Goal: Transaction & Acquisition: Obtain resource

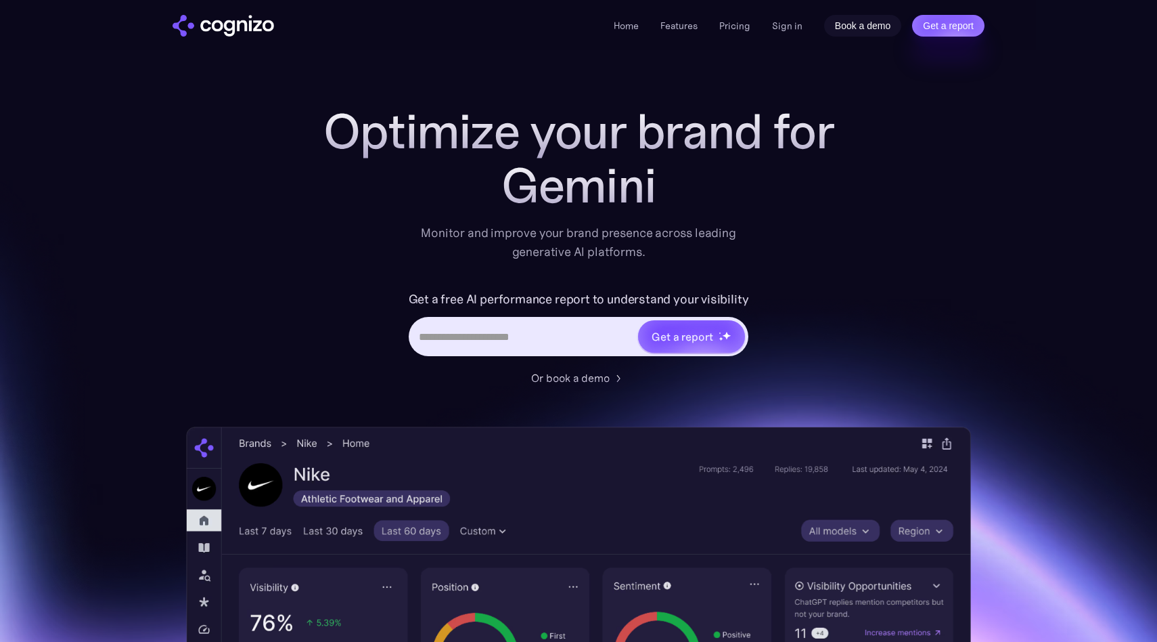
click at [866, 24] on link "Book a demo" at bounding box center [863, 26] width 78 height 22
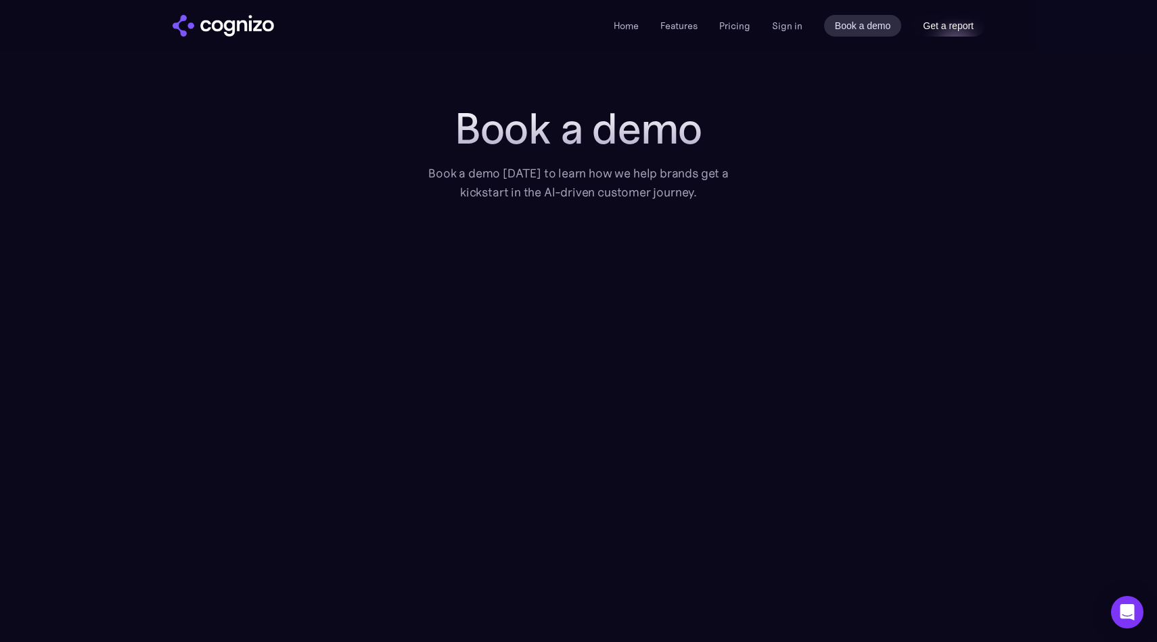
click at [948, 32] on link "Get a report" at bounding box center [948, 26] width 72 height 22
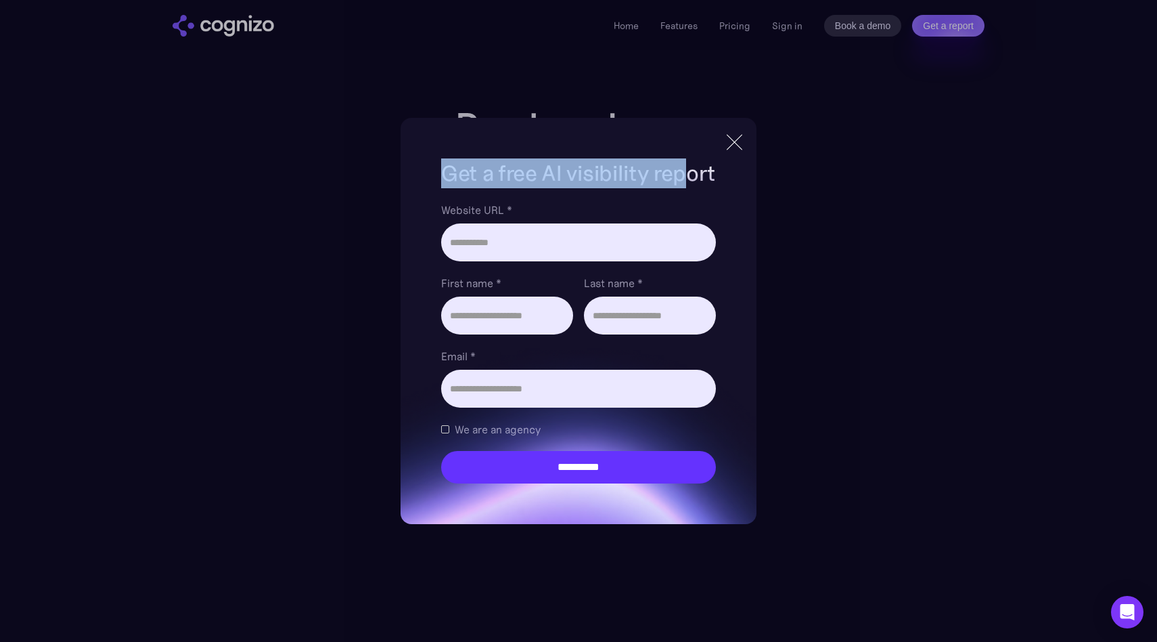
drag, startPoint x: 442, startPoint y: 178, endPoint x: 692, endPoint y: 169, distance: 249.9
click at [692, 169] on h1 "Get a free AI visibility report" at bounding box center [578, 173] width 275 height 30
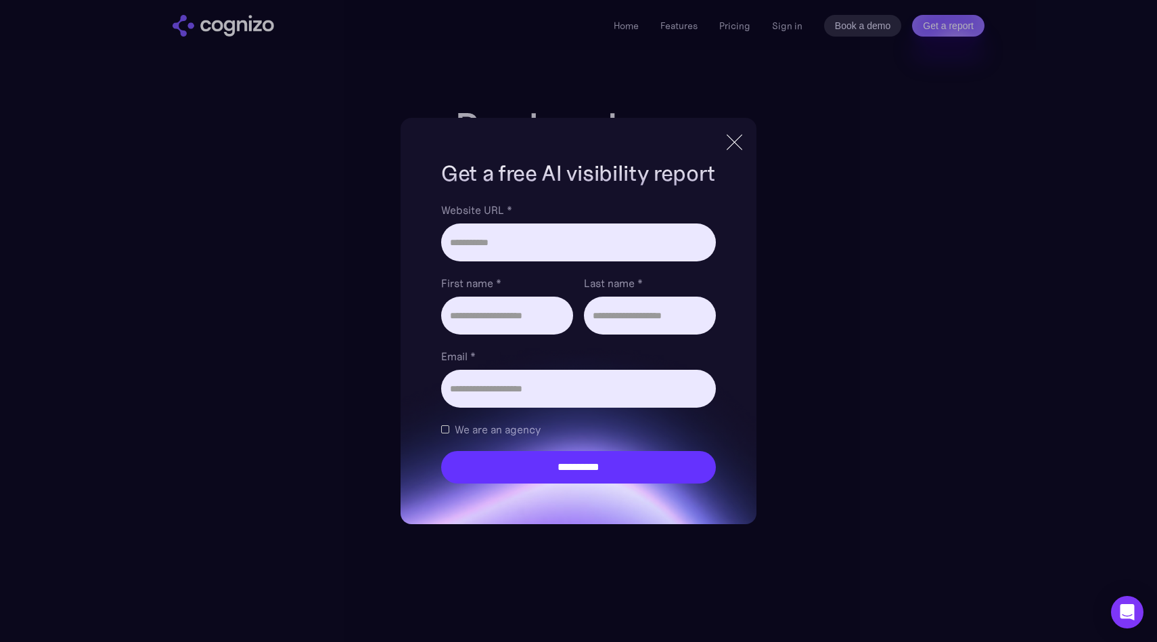
click at [742, 134] on div at bounding box center [735, 142] width 16 height 16
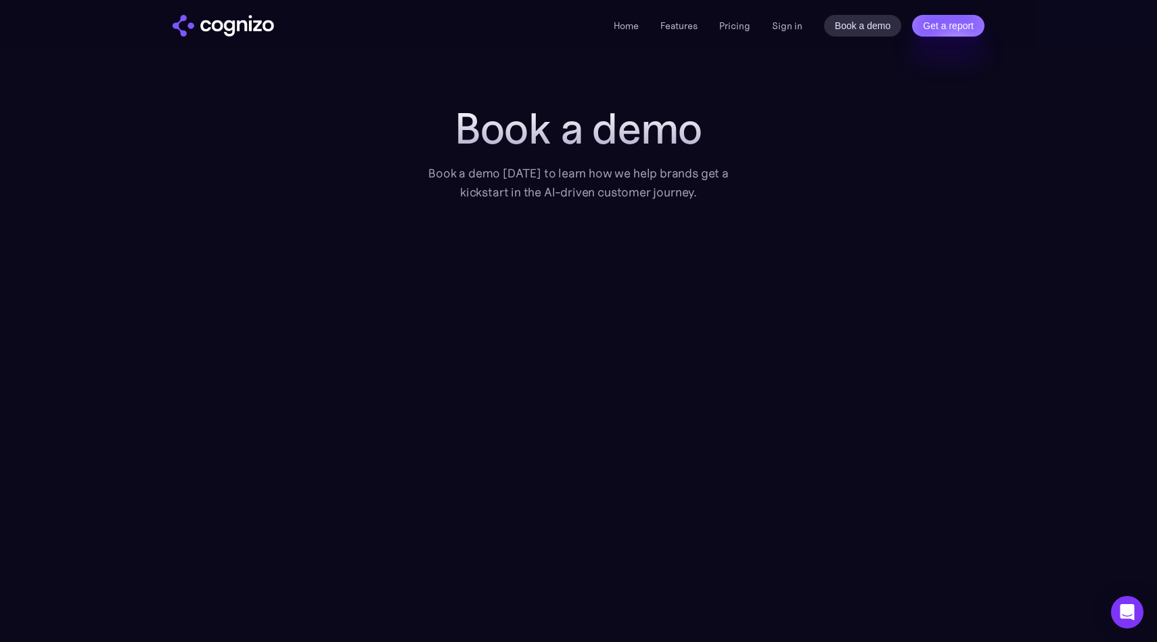
click at [786, 118] on div "Book a demo Book a demo [DATE] to learn how we help brands get a kickstart in t…" at bounding box center [579, 396] width 812 height 585
click at [781, 31] on link "Sign in" at bounding box center [787, 26] width 30 height 16
click at [795, 26] on link "Sign in" at bounding box center [787, 26] width 30 height 16
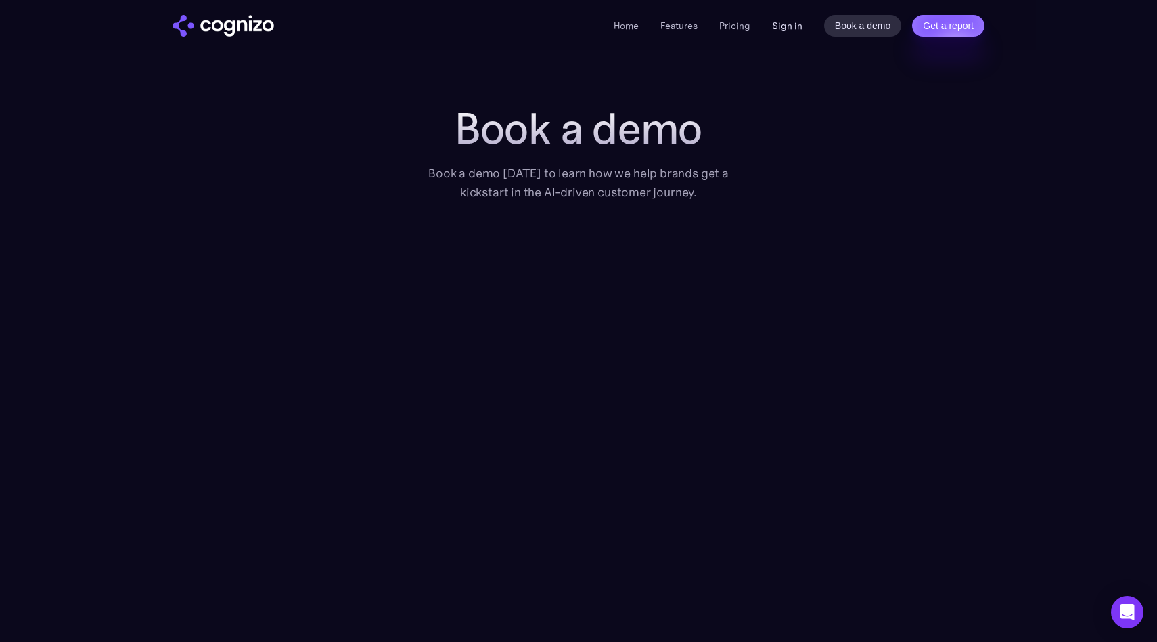
click at [795, 26] on link "Sign in" at bounding box center [787, 26] width 30 height 16
click at [214, 29] on img "home" at bounding box center [224, 26] width 102 height 22
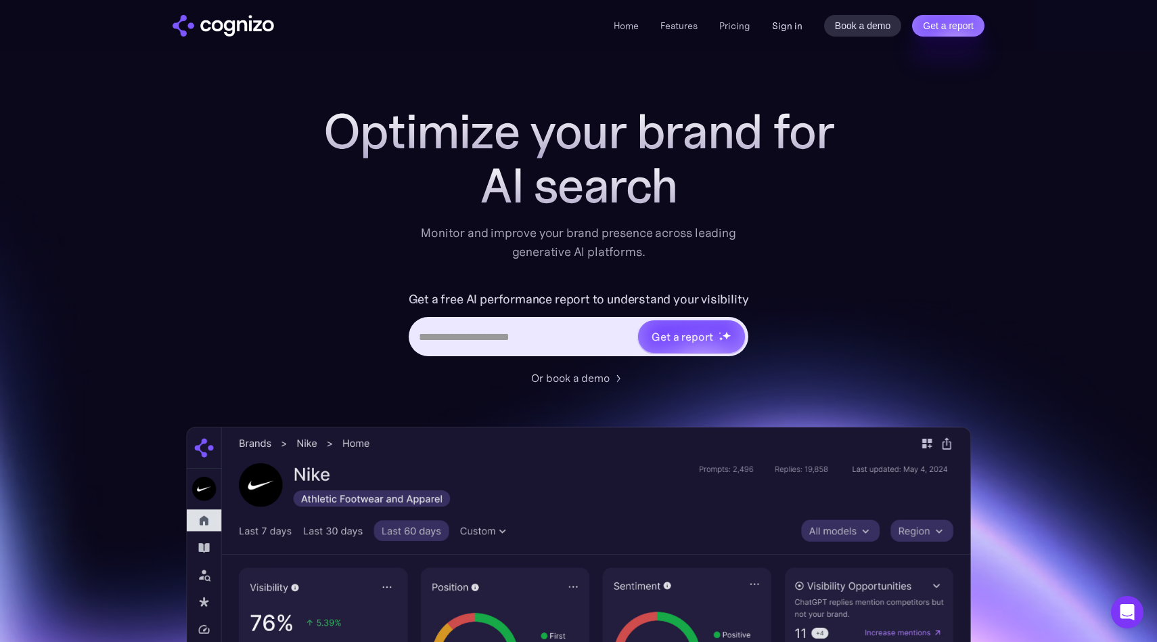
click at [788, 26] on link "Sign in" at bounding box center [787, 26] width 30 height 16
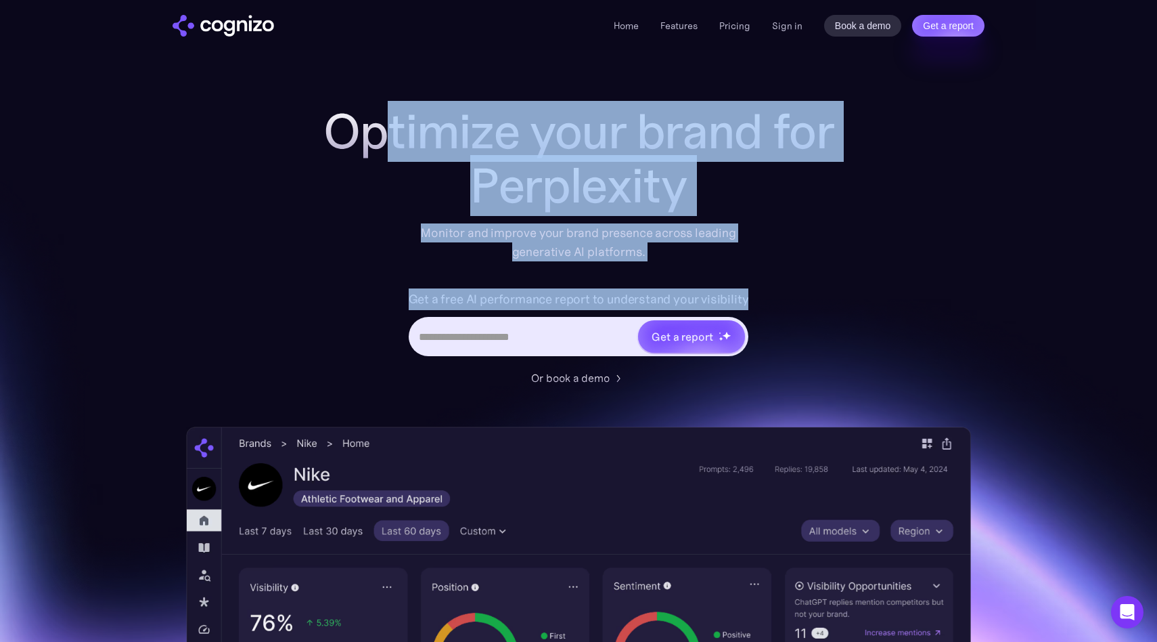
drag, startPoint x: 385, startPoint y: 105, endPoint x: 845, endPoint y: 305, distance: 501.3
click at [845, 305] on div "Optimize your brand for Perplexity Monitor and improve your brand presence acro…" at bounding box center [578, 245] width 541 height 282
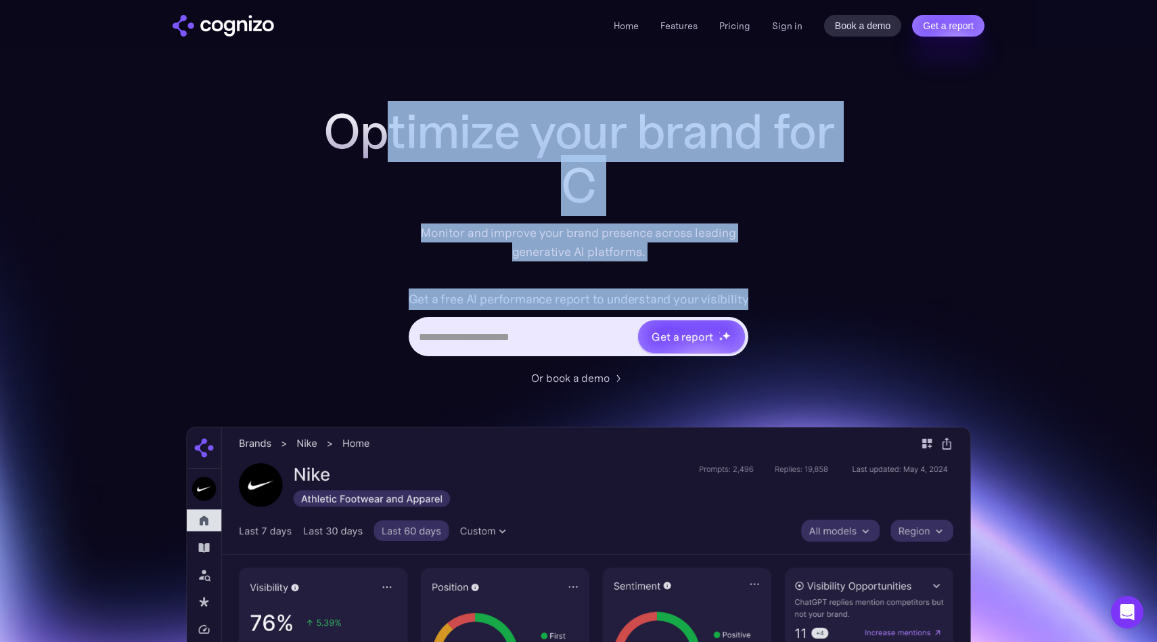
click at [564, 335] on input "Hero URL Input Form" at bounding box center [524, 337] width 227 height 26
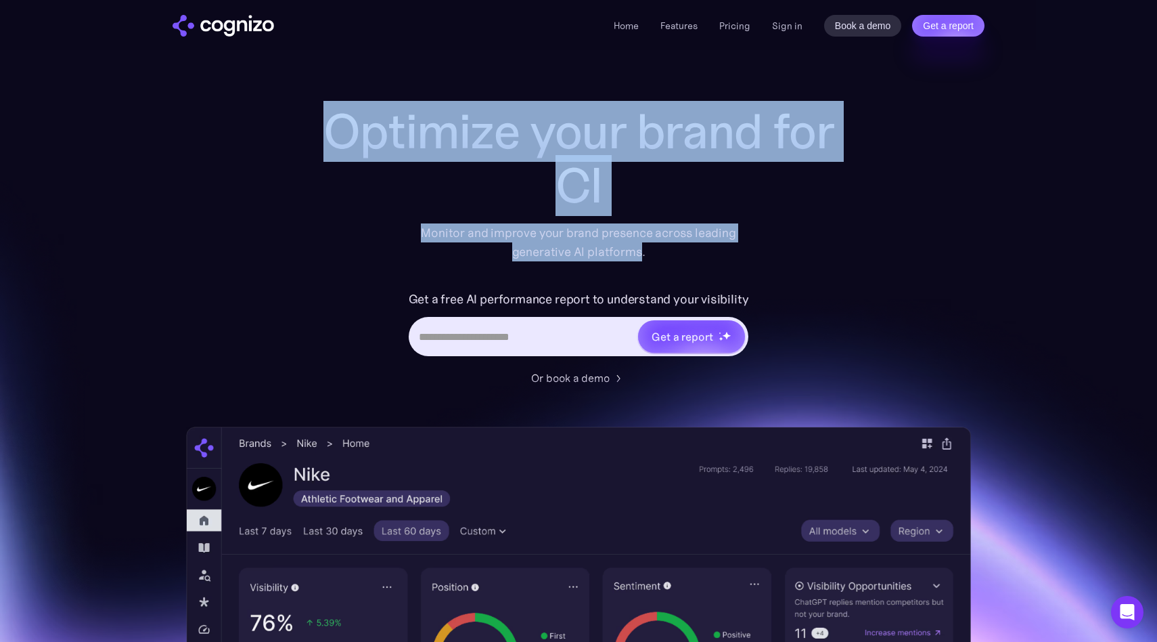
drag, startPoint x: 340, startPoint y: 161, endPoint x: 642, endPoint y: 252, distance: 315.4
click at [642, 252] on div "Optimize your brand for Cl Monitor and improve your brand presence across leadi…" at bounding box center [578, 182] width 541 height 157
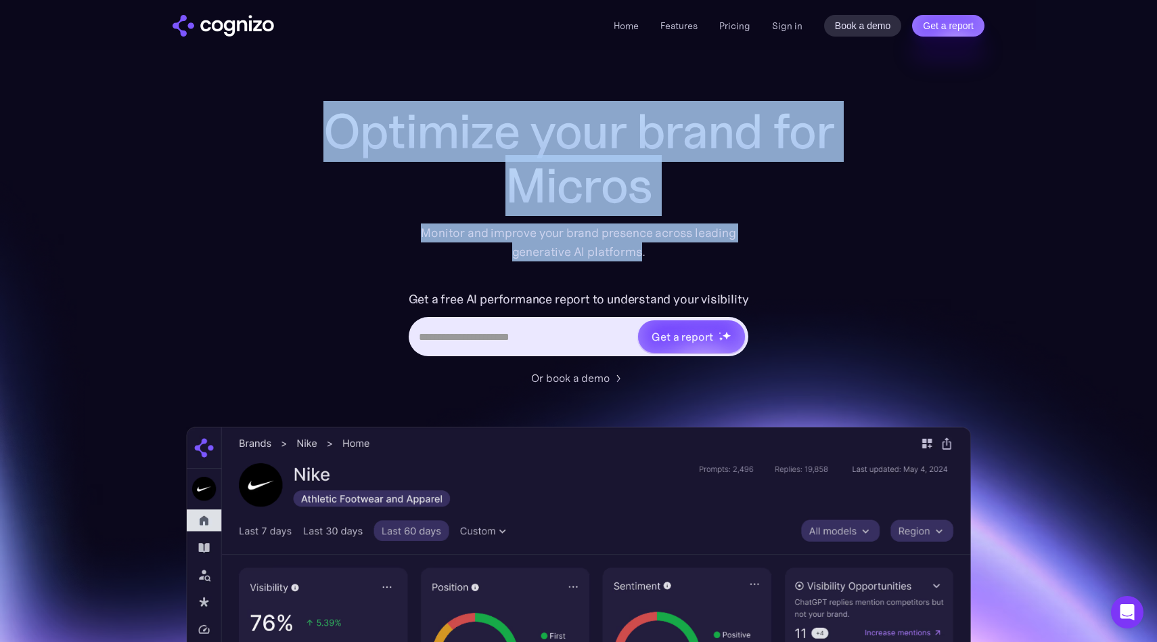
click at [784, 263] on div "Optimize your brand for Micros Monitor and improve your brand presence across l…" at bounding box center [578, 245] width 541 height 282
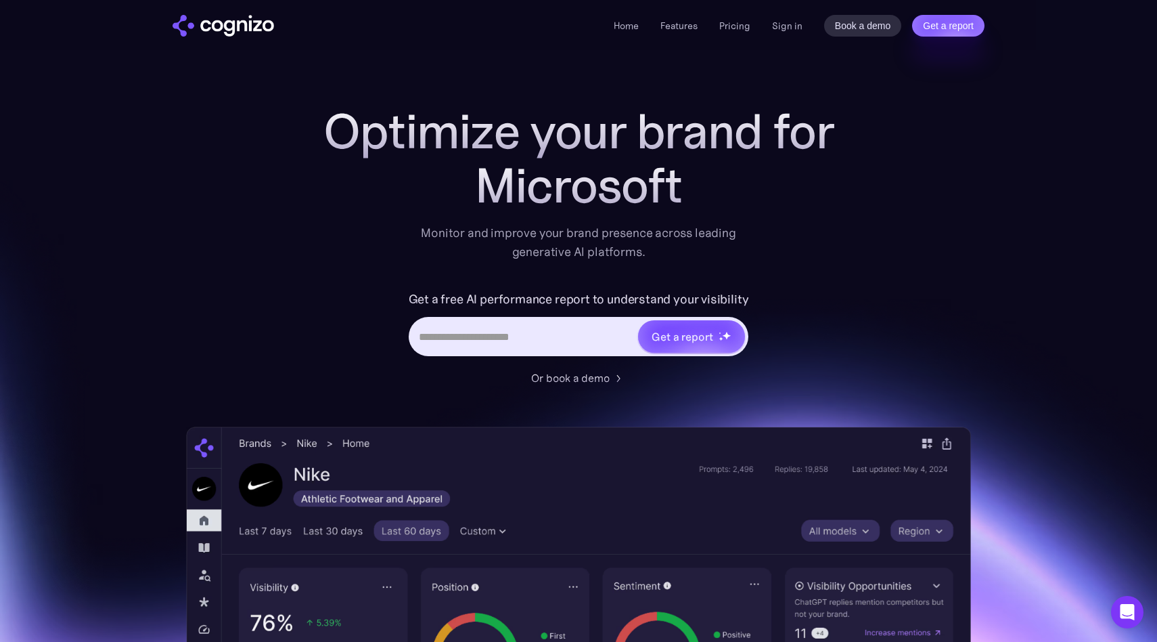
click at [784, 263] on div "Optimize your brand for Microsoft Monitor and improve your brand presence acros…" at bounding box center [578, 245] width 541 height 282
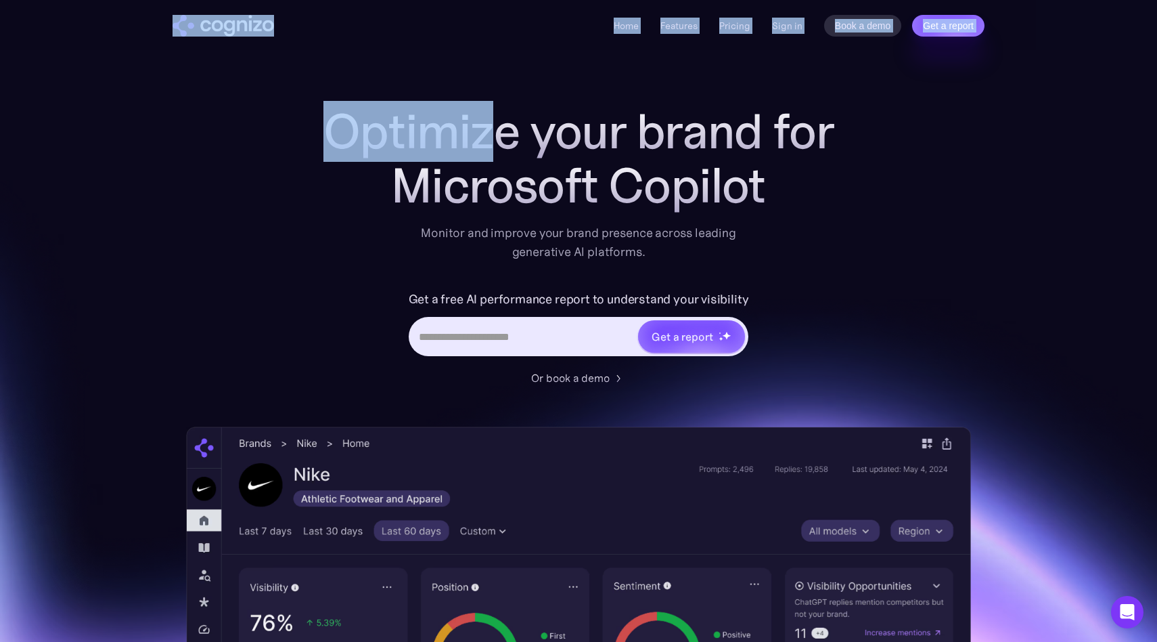
drag, startPoint x: 215, startPoint y: 7, endPoint x: 488, endPoint y: 147, distance: 307.2
click at [374, 230] on div "Optimize your brand for Microsoft Copilot Monitor and improve your brand presen…" at bounding box center [578, 182] width 541 height 157
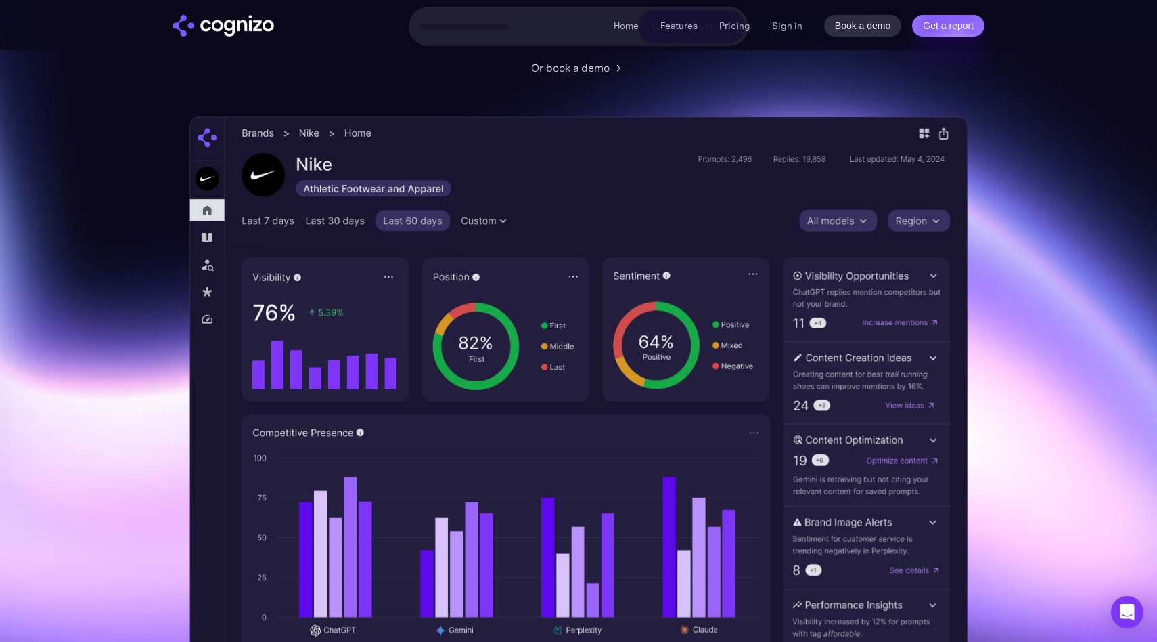
scroll to position [280, 0]
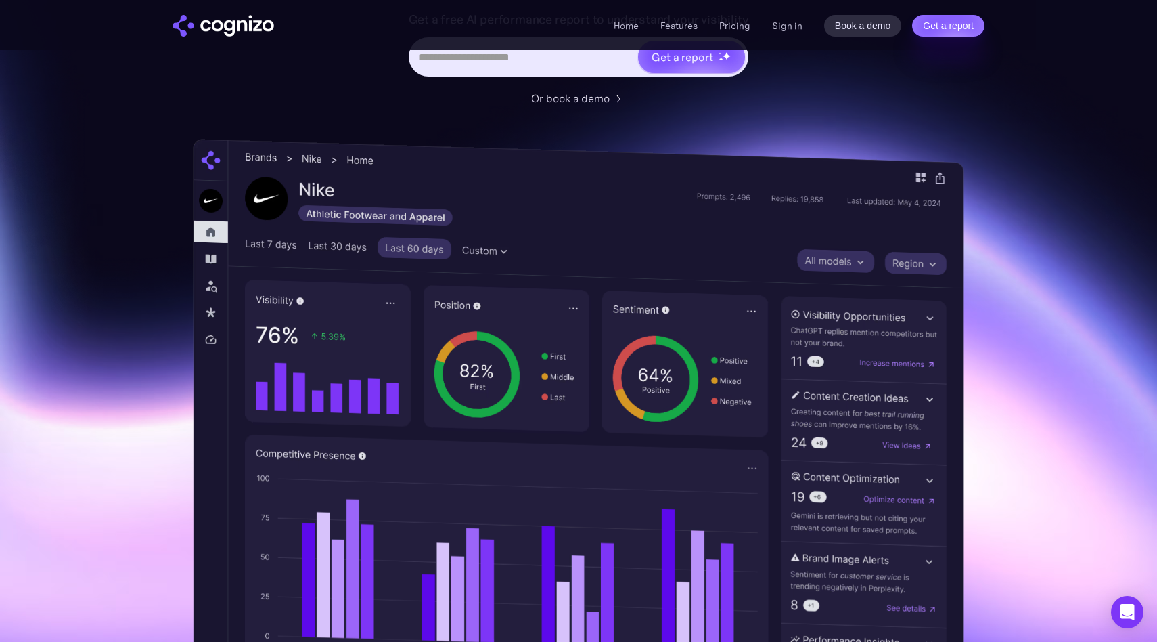
click at [863, 260] on img at bounding box center [578, 430] width 771 height 583
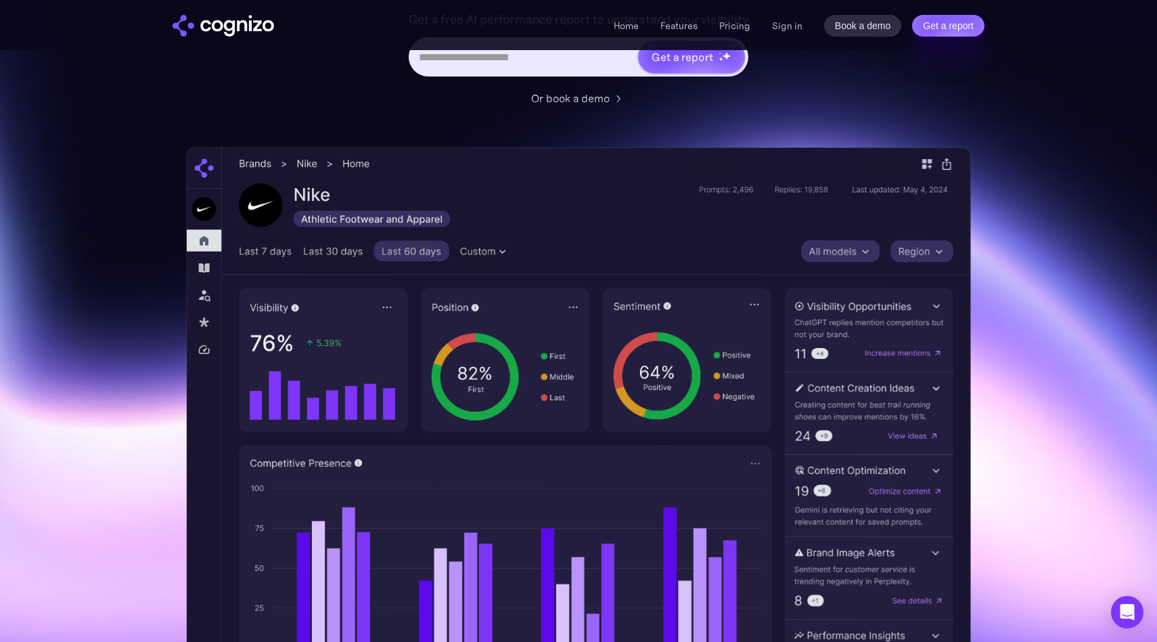
click at [975, 175] on section "Optimize your brand for Claude Monitor and improve your brand presence across l…" at bounding box center [578, 269] width 1157 height 889
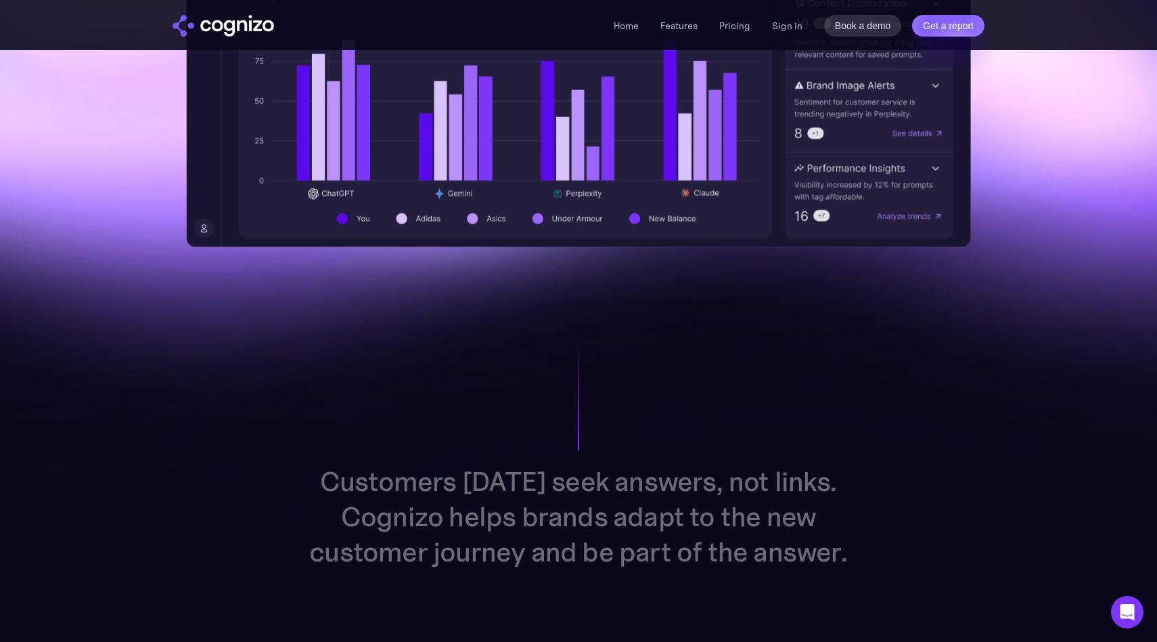
scroll to position [763, 0]
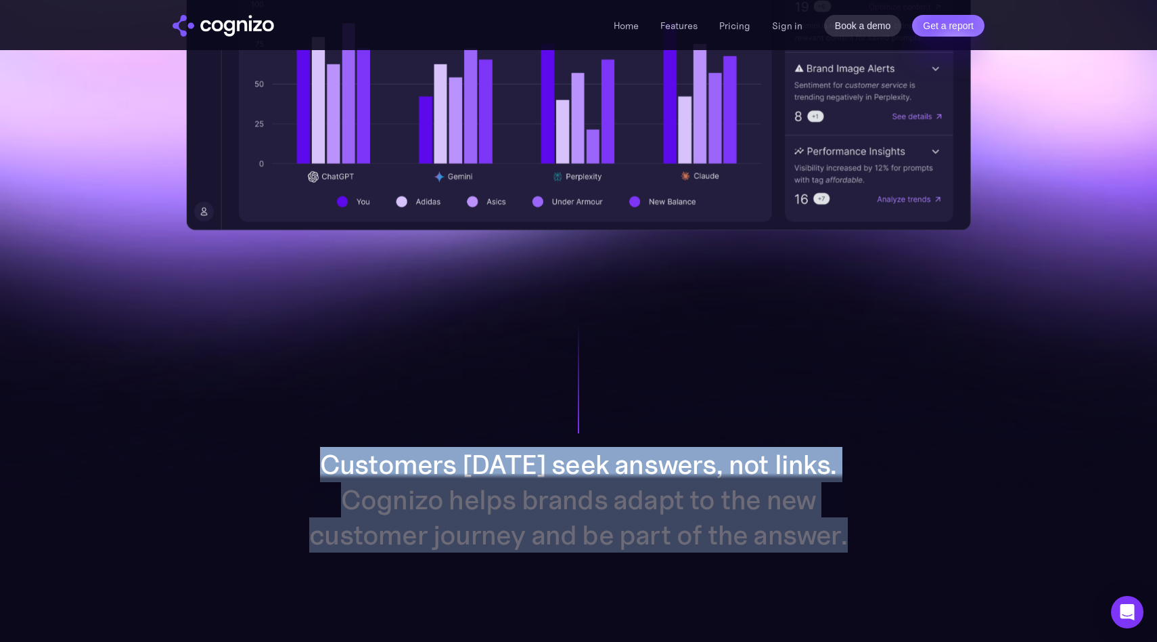
drag, startPoint x: 321, startPoint y: 450, endPoint x: 648, endPoint y: 537, distance: 338.2
click at [648, 537] on div "Customers today seek answers, not links. Cognizo helps brands adapt to the new …" at bounding box center [578, 500] width 541 height 106
click at [330, 511] on div at bounding box center [579, 528] width 650 height 111
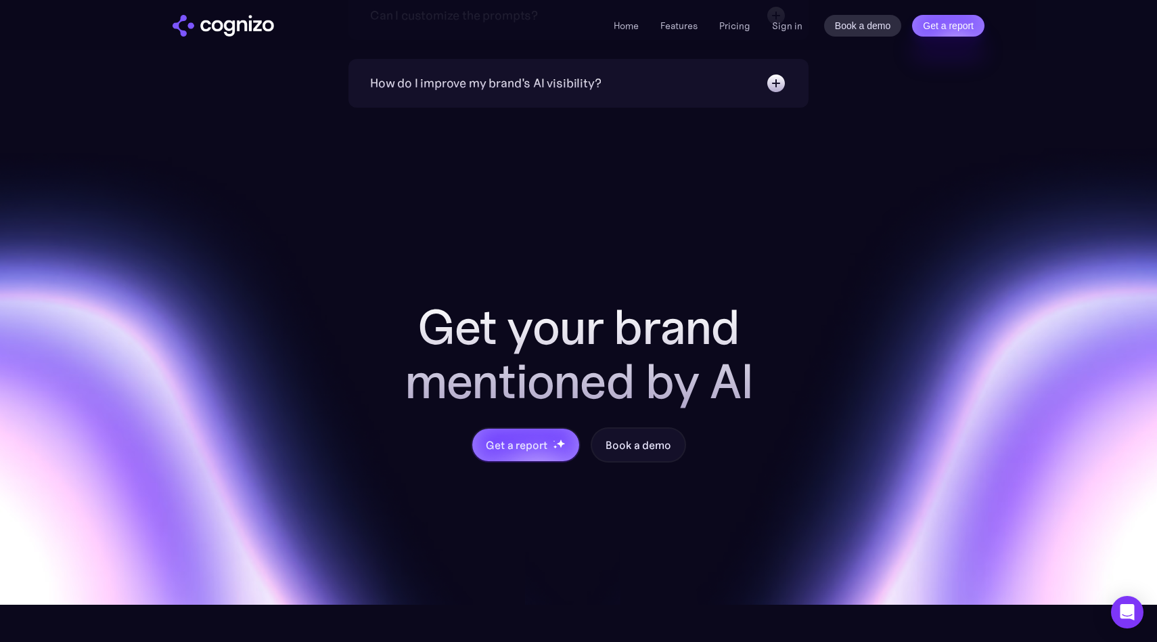
scroll to position [5321, 0]
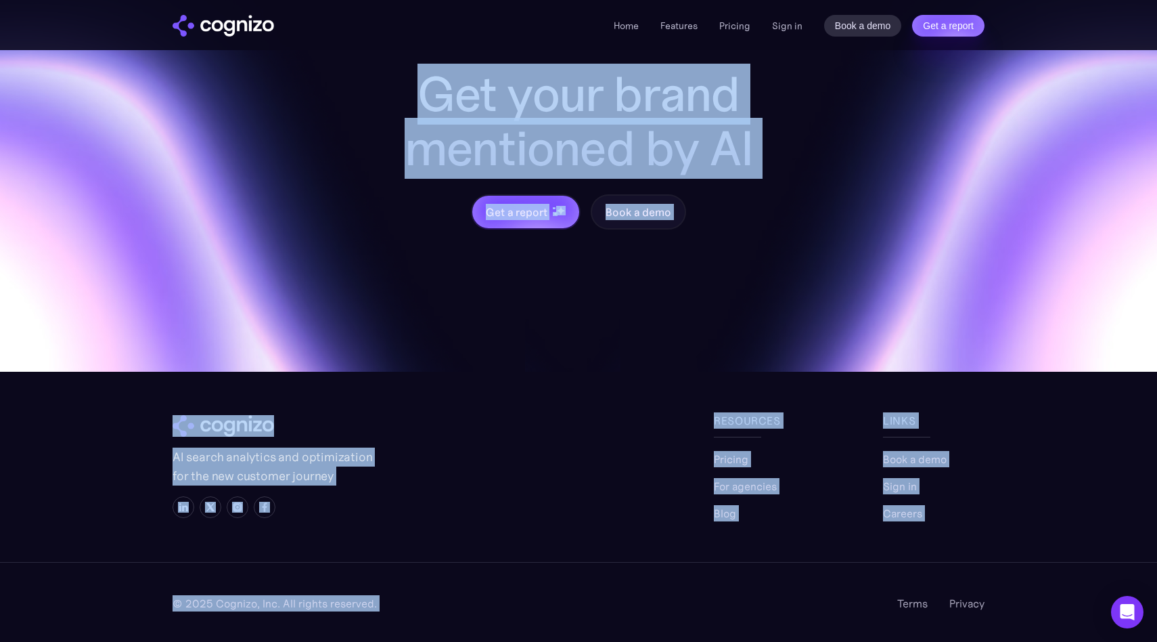
drag, startPoint x: 395, startPoint y: 76, endPoint x: 781, endPoint y: 572, distance: 628.5
click at [781, 572] on section "Get your brand mentioned by AI Get a report Book a demo AI search analytics and…" at bounding box center [578, 258] width 1157 height 767
click at [593, 545] on section "Get your brand mentioned by AI Get a report Book a demo AI search analytics and…" at bounding box center [578, 258] width 1157 height 767
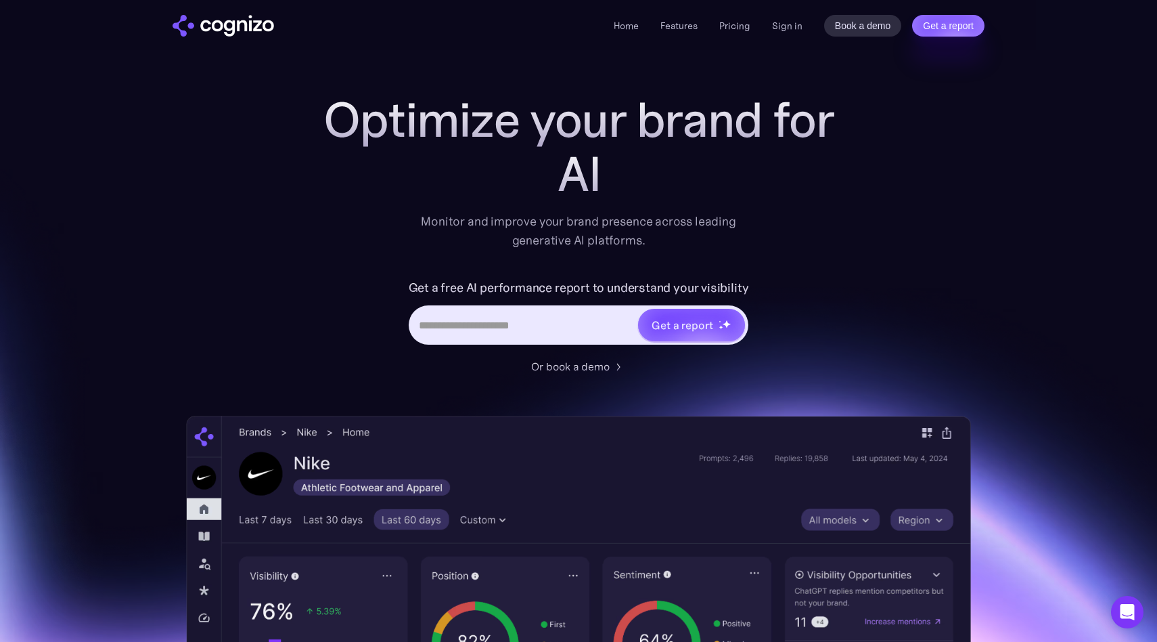
scroll to position [0, 0]
